Goal: Information Seeking & Learning: Learn about a topic

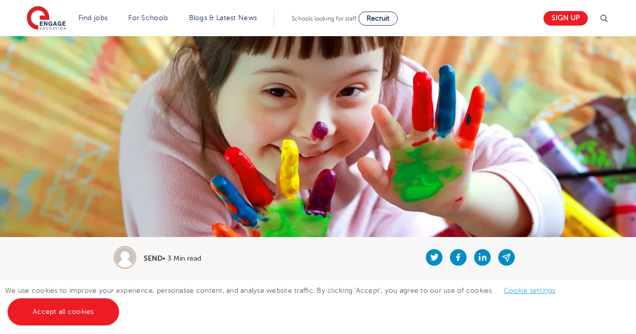
scroll to position [1186, 0]
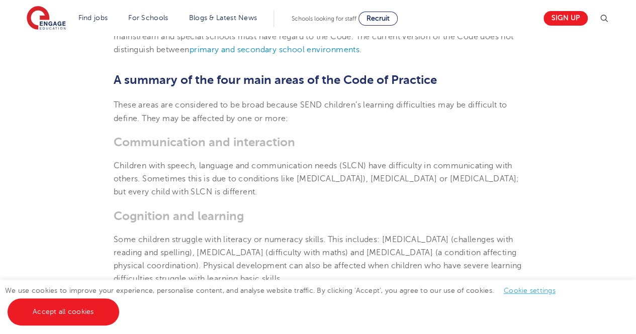
scroll to position [553, 0]
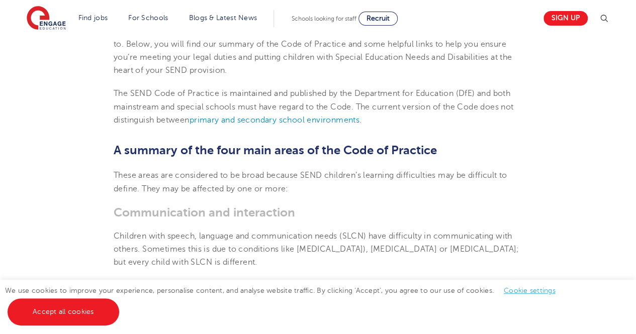
click at [197, 147] on span "A summary of the four main areas of the Code of Practice" at bounding box center [275, 150] width 323 height 14
click at [197, 150] on span "A summary of the four main areas of the Code of Practice" at bounding box center [275, 150] width 323 height 14
click at [257, 150] on span "A summary of the four main areas of the Code of Practice" at bounding box center [275, 150] width 323 height 14
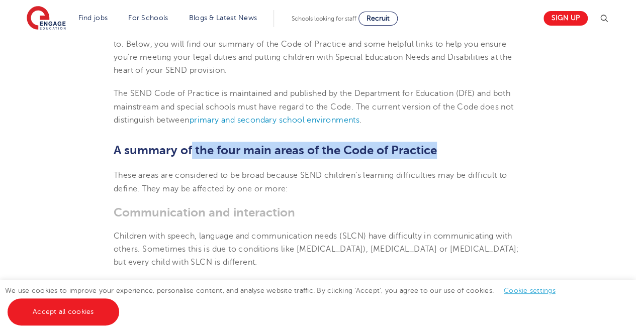
drag, startPoint x: 192, startPoint y: 152, endPoint x: 491, endPoint y: 156, distance: 299.5
click at [491, 156] on h2 "A summary of the four main areas of the Code of Practice" at bounding box center [318, 150] width 409 height 17
copy span "the four main areas of the Code of Practice"
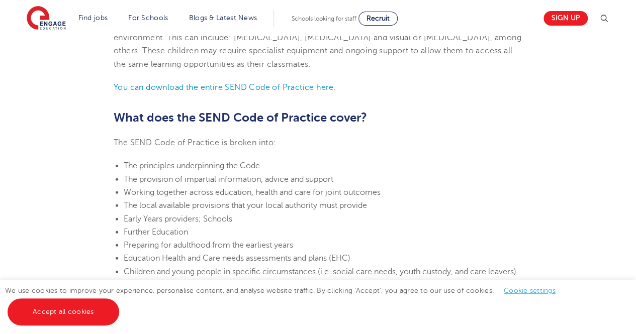
scroll to position [1055, 0]
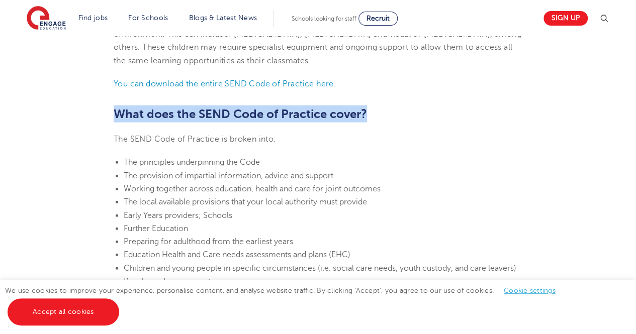
drag, startPoint x: 115, startPoint y: 116, endPoint x: 403, endPoint y: 114, distance: 288.4
click at [403, 114] on h2 "What does the SEND Code of Practice cover?" at bounding box center [318, 114] width 409 height 17
copy span "What does the SEND Code of Practice cover?"
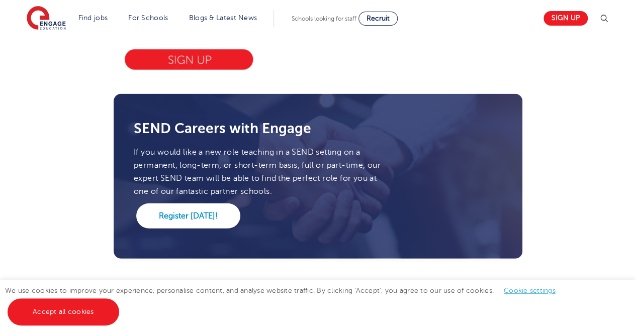
scroll to position [3266, 0]
